Goal: Check status: Check status

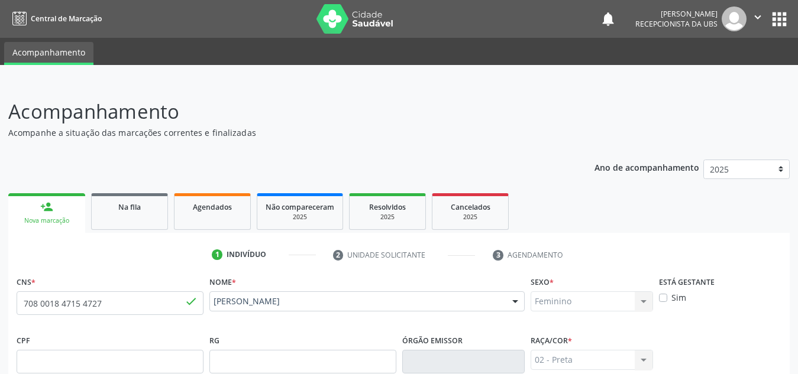
type input "708 0018 4715 4727"
drag, startPoint x: 124, startPoint y: 311, endPoint x: 7, endPoint y: 322, distance: 117.1
click at [0, 4] on div "Central de Marcação notifications [PERSON_NAME] Recepcionista da UBS  Configur…" at bounding box center [399, 187] width 798 height 374
type input "709 6096 3333 1474"
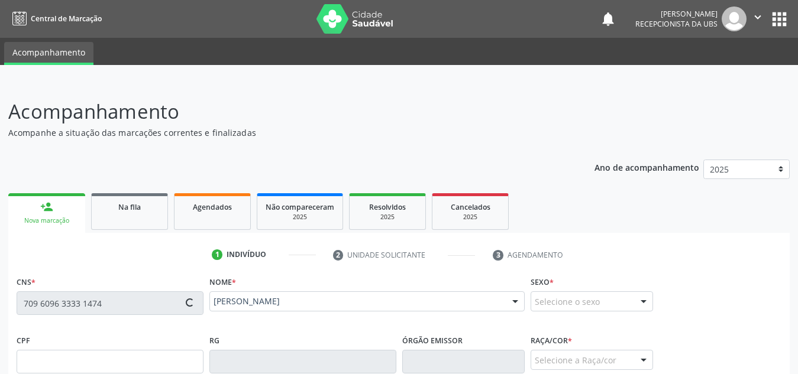
type input "347.288.724-91"
type input "[DATE]"
type input "[PERSON_NAME]"
type input "[PHONE_NUMBER]"
type input "S/N"
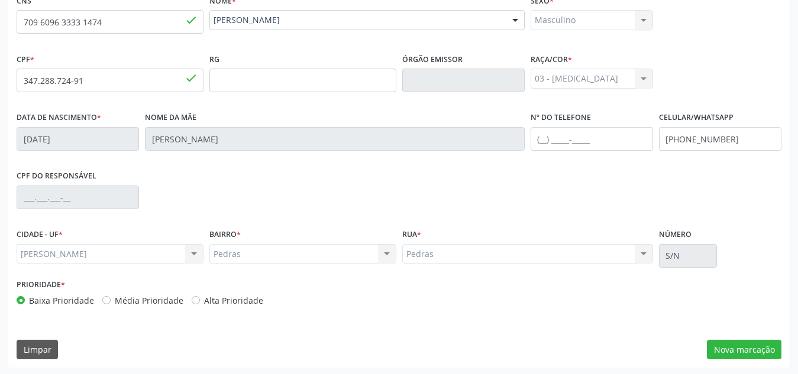
scroll to position [283, 0]
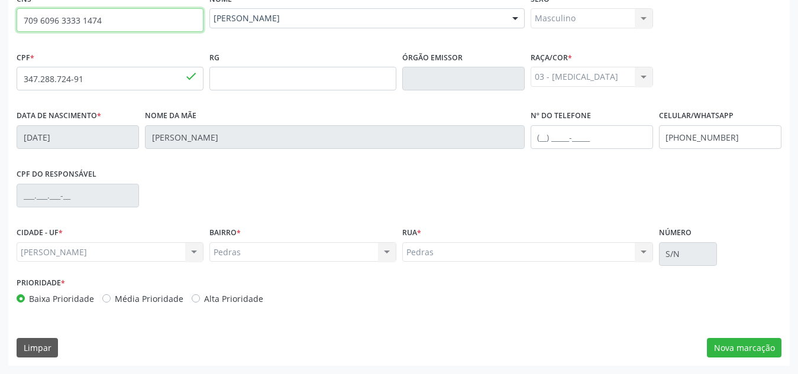
drag, startPoint x: 112, startPoint y: 17, endPoint x: 7, endPoint y: 13, distance: 104.8
click at [7, 13] on div "Acompanhamento Acompanhe a situação das marcações correntes e finalizadas Relat…" at bounding box center [399, 86] width 798 height 576
